Goal: Task Accomplishment & Management: Use online tool/utility

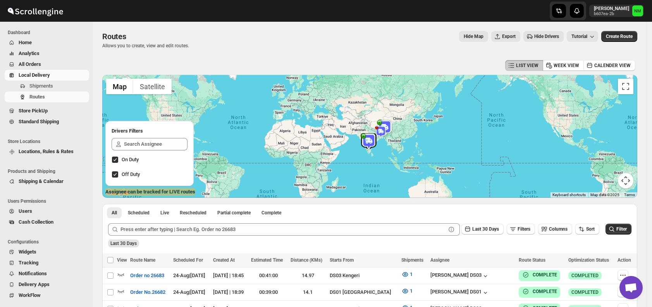
scroll to position [104, 0]
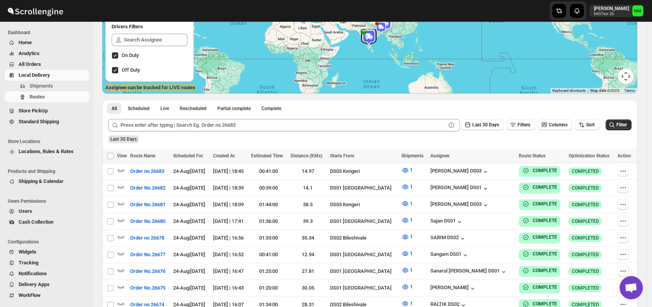
click at [56, 89] on span "Shipments" at bounding box center [58, 86] width 58 height 8
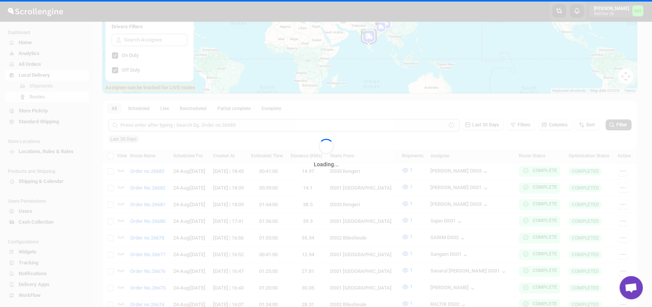
click at [56, 89] on div "Loading..." at bounding box center [326, 153] width 652 height 307
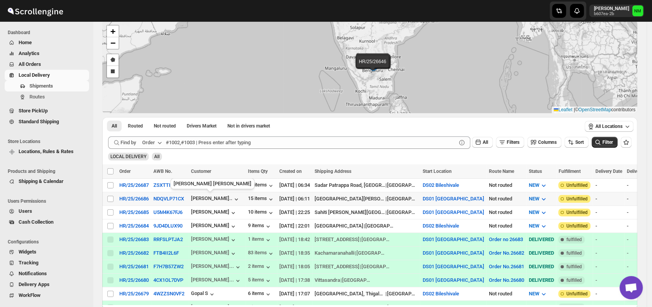
scroll to position [38, 0]
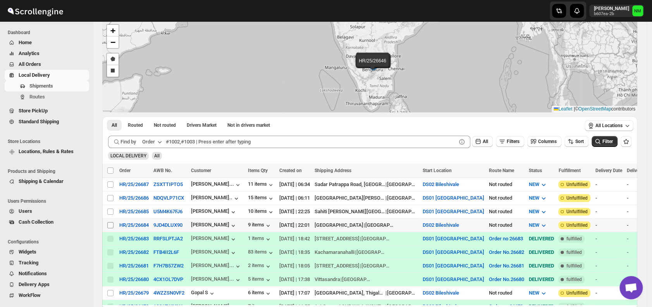
click at [109, 225] on input "Select shipment" at bounding box center [110, 225] width 6 height 6
checkbox input "true"
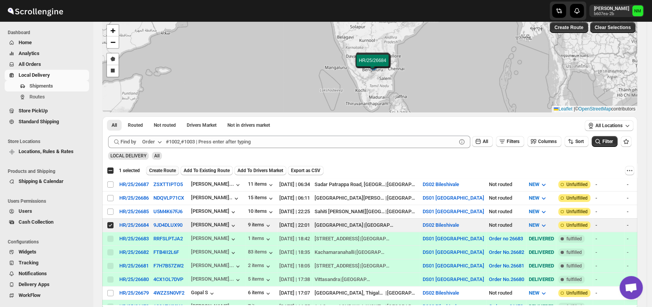
click at [165, 170] on span "Create Route" at bounding box center [162, 170] width 27 height 6
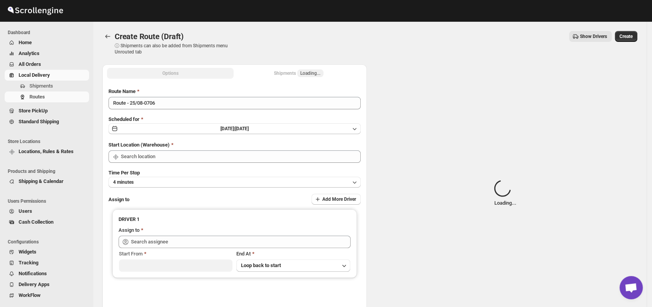
type input "DS02 Bileshivale"
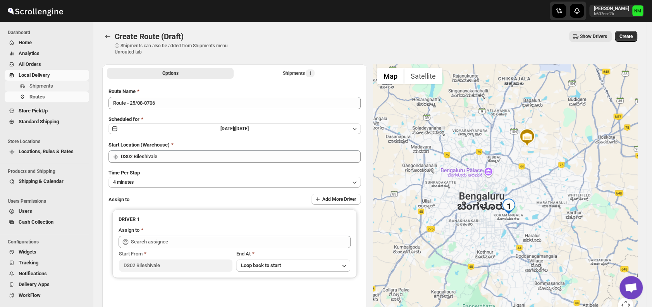
click at [55, 87] on span "Shipments" at bounding box center [58, 86] width 58 height 8
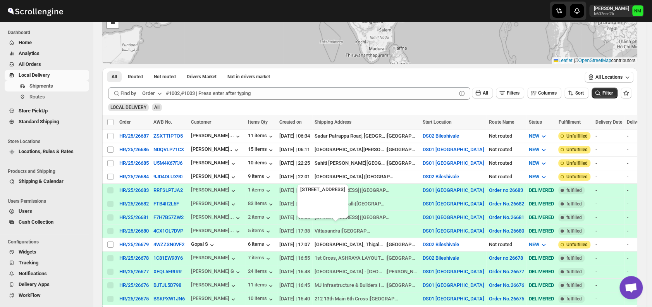
scroll to position [93, 0]
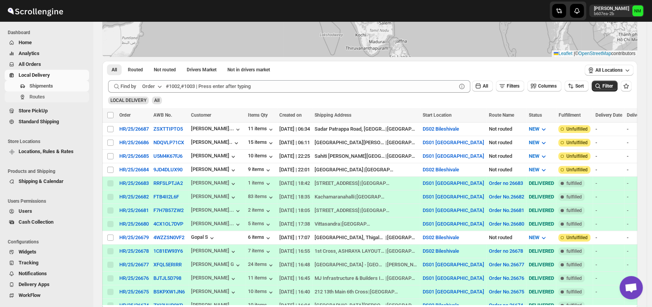
click at [46, 93] on span "Routes" at bounding box center [58, 97] width 58 height 8
